Goal: Transaction & Acquisition: Purchase product/service

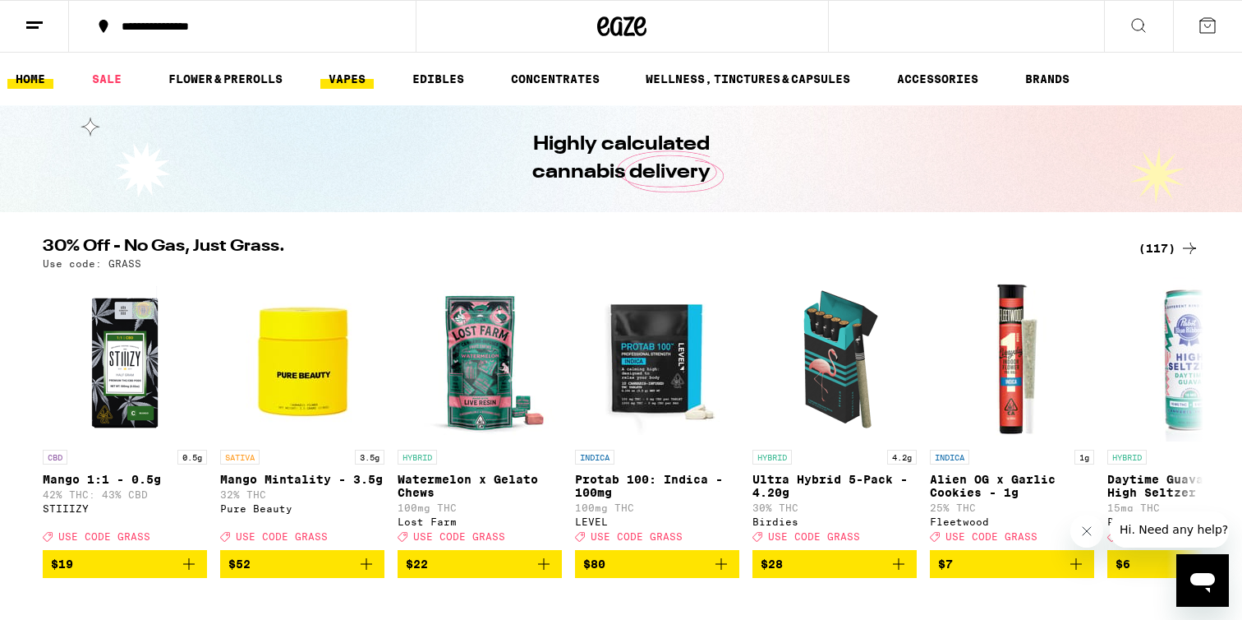
click at [348, 81] on link "VAPES" at bounding box center [346, 79] width 53 height 20
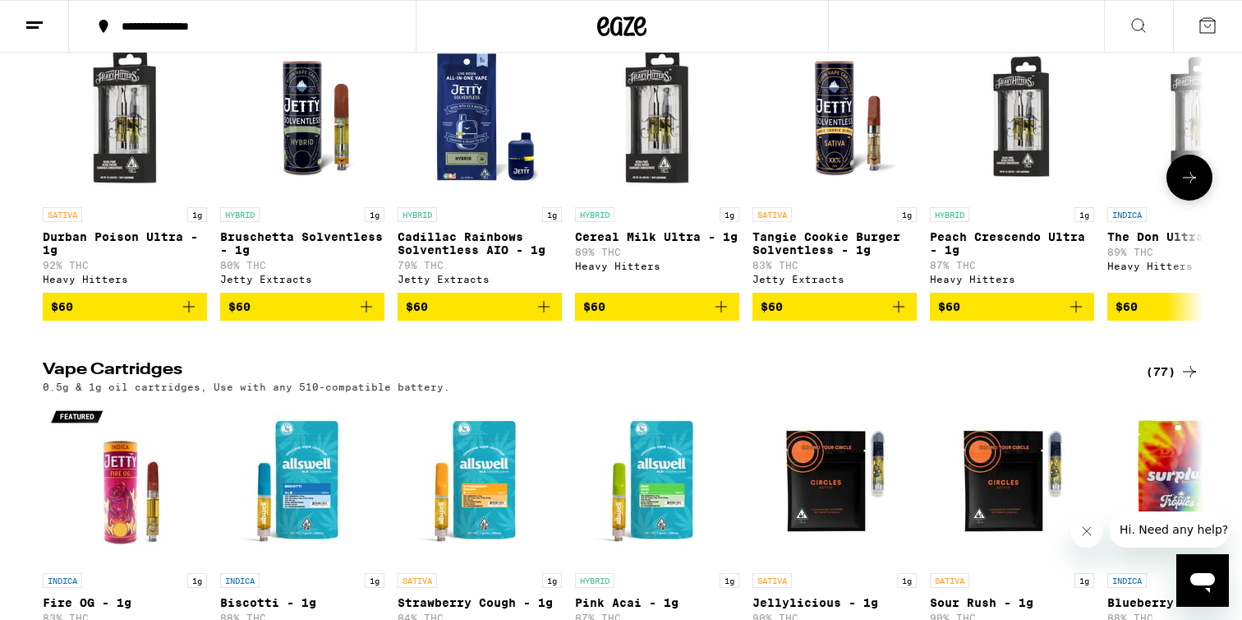
scroll to position [214, 0]
